Goal: Task Accomplishment & Management: Use online tool/utility

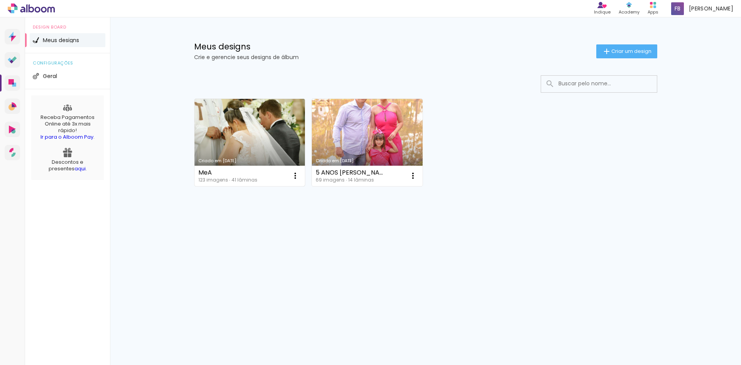
click at [271, 113] on link "Criado em [DATE]" at bounding box center [250, 142] width 111 height 87
